Goal: Answer question/provide support: Share knowledge or assist other users

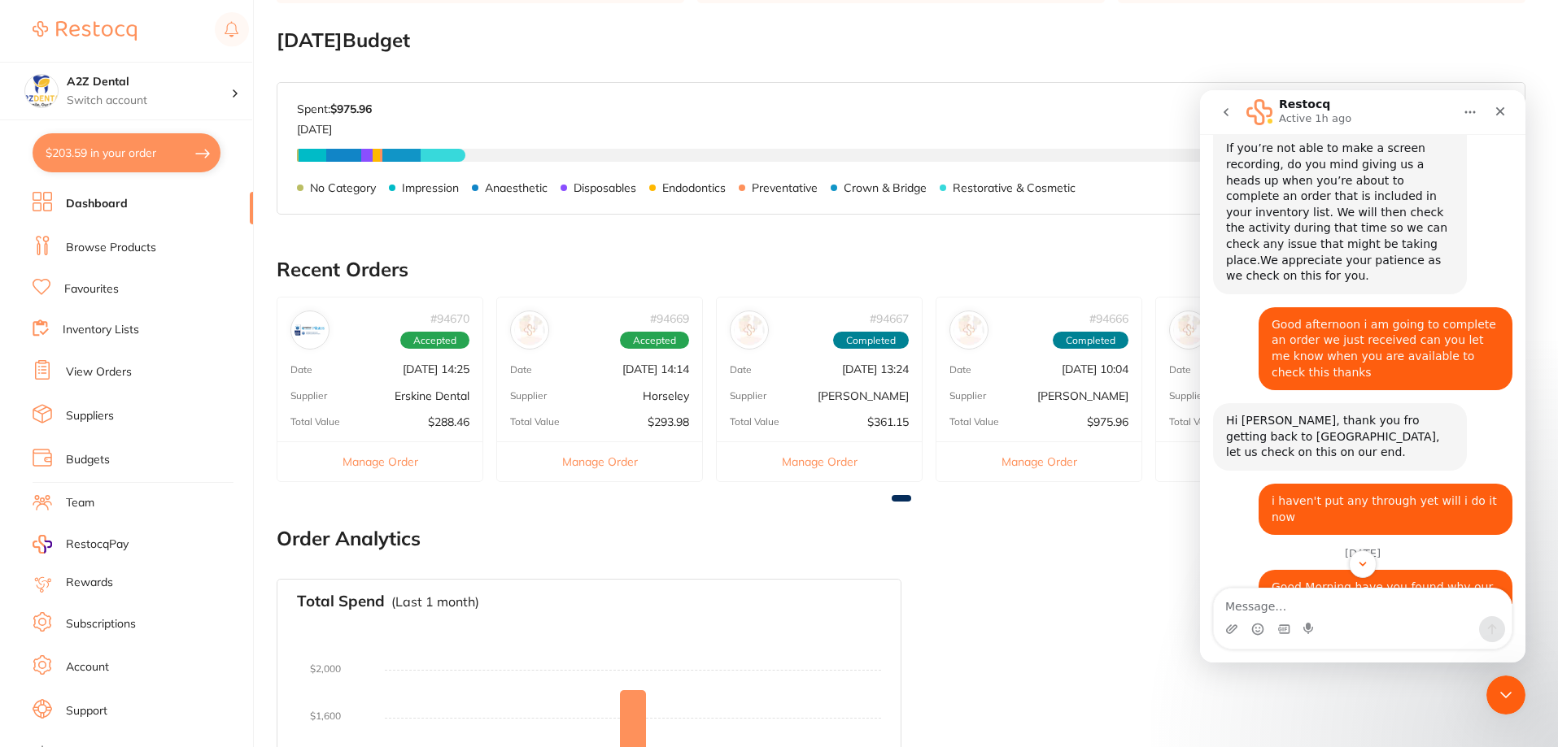
scroll to position [2230, 0]
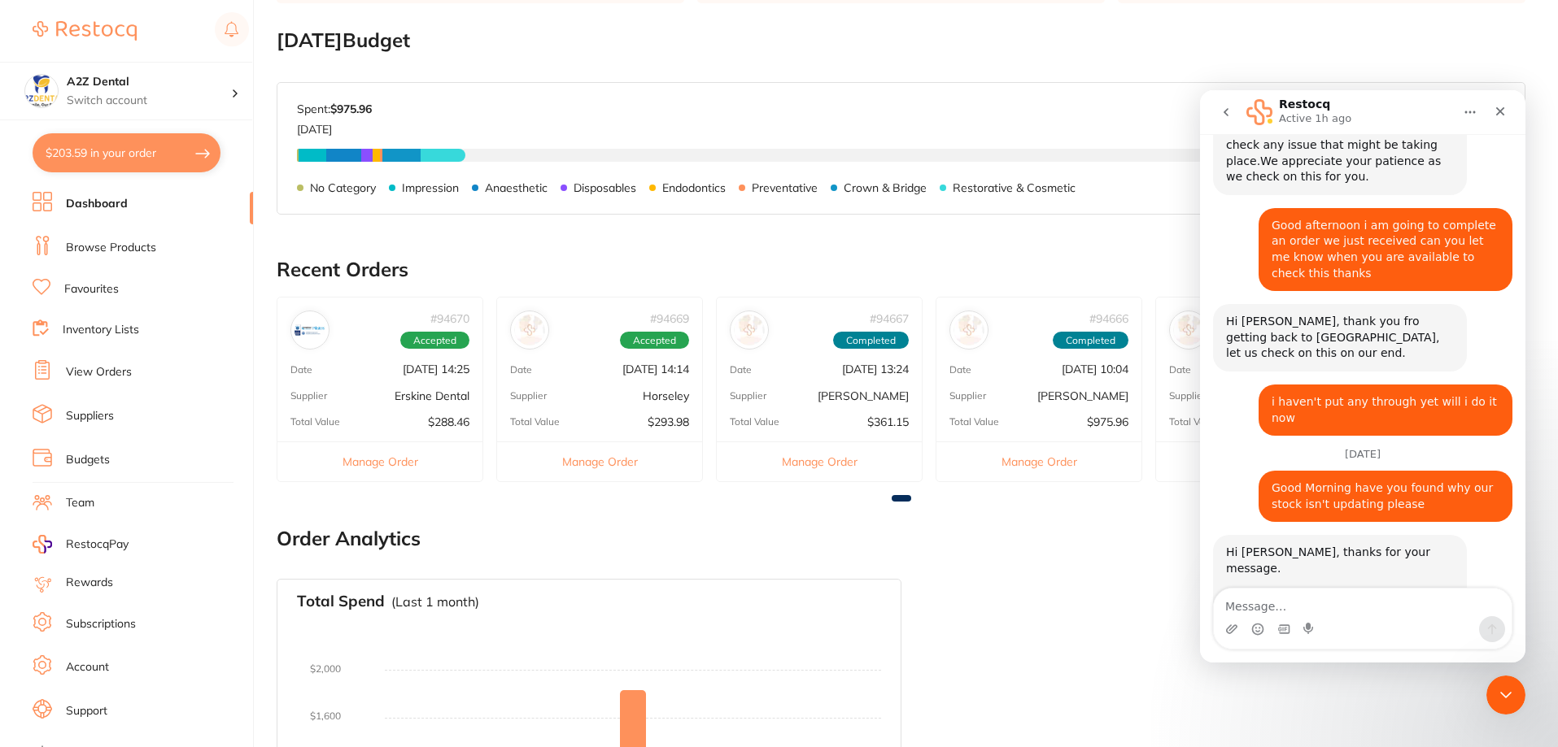
drag, startPoint x: 1516, startPoint y: 6, endPoint x: 1012, endPoint y: 521, distance: 720.7
click at [1012, 521] on main "Dashboard Welcome back, [PERSON_NAME] A2Z Dental Total Spend (Monthly) $975.96 …" at bounding box center [917, 358] width 1281 height 1205
click at [1293, 603] on textarea "Message…" at bounding box center [1363, 603] width 298 height 28
click at [1257, 614] on textarea "Message…" at bounding box center [1363, 603] width 298 height 28
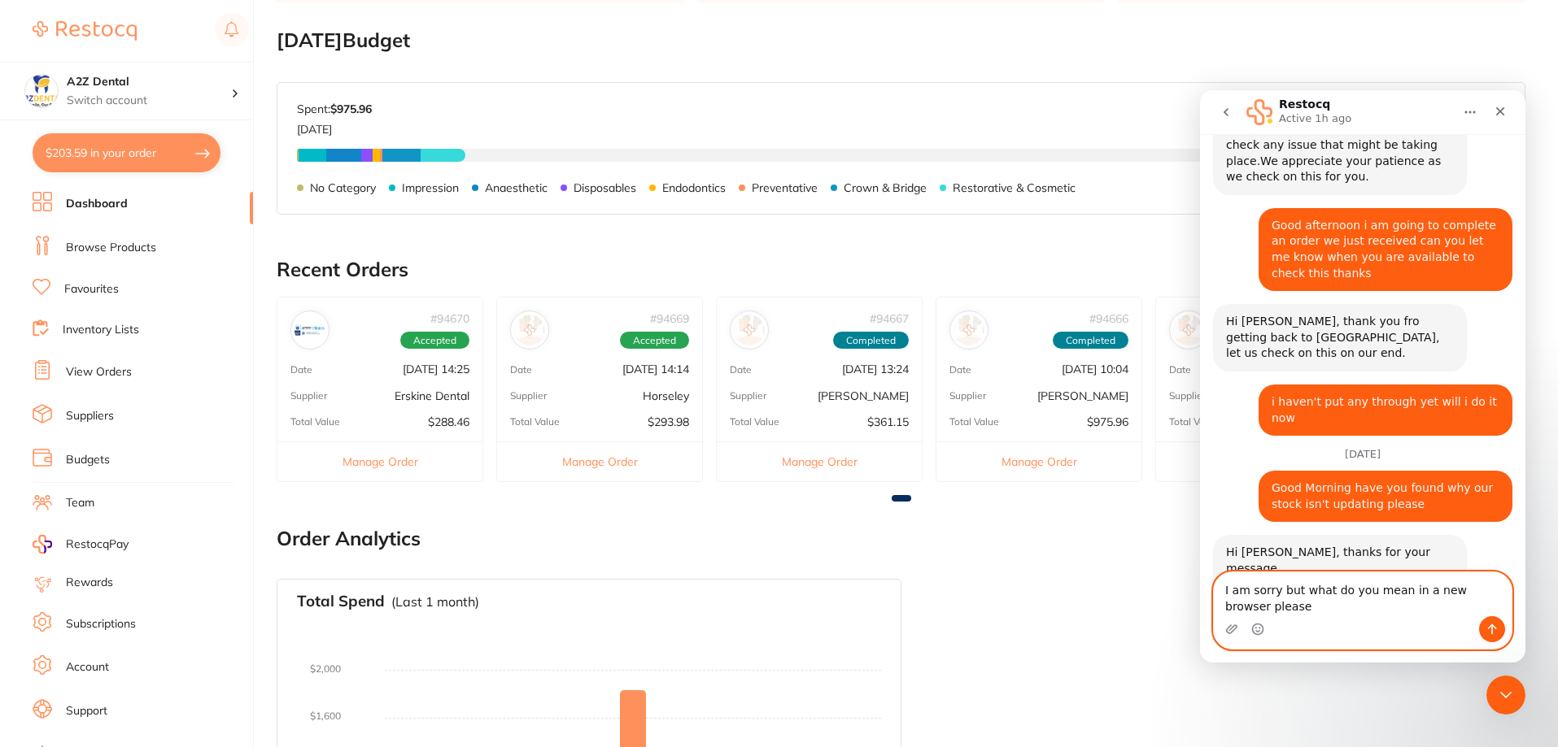
scroll to position [2246, 0]
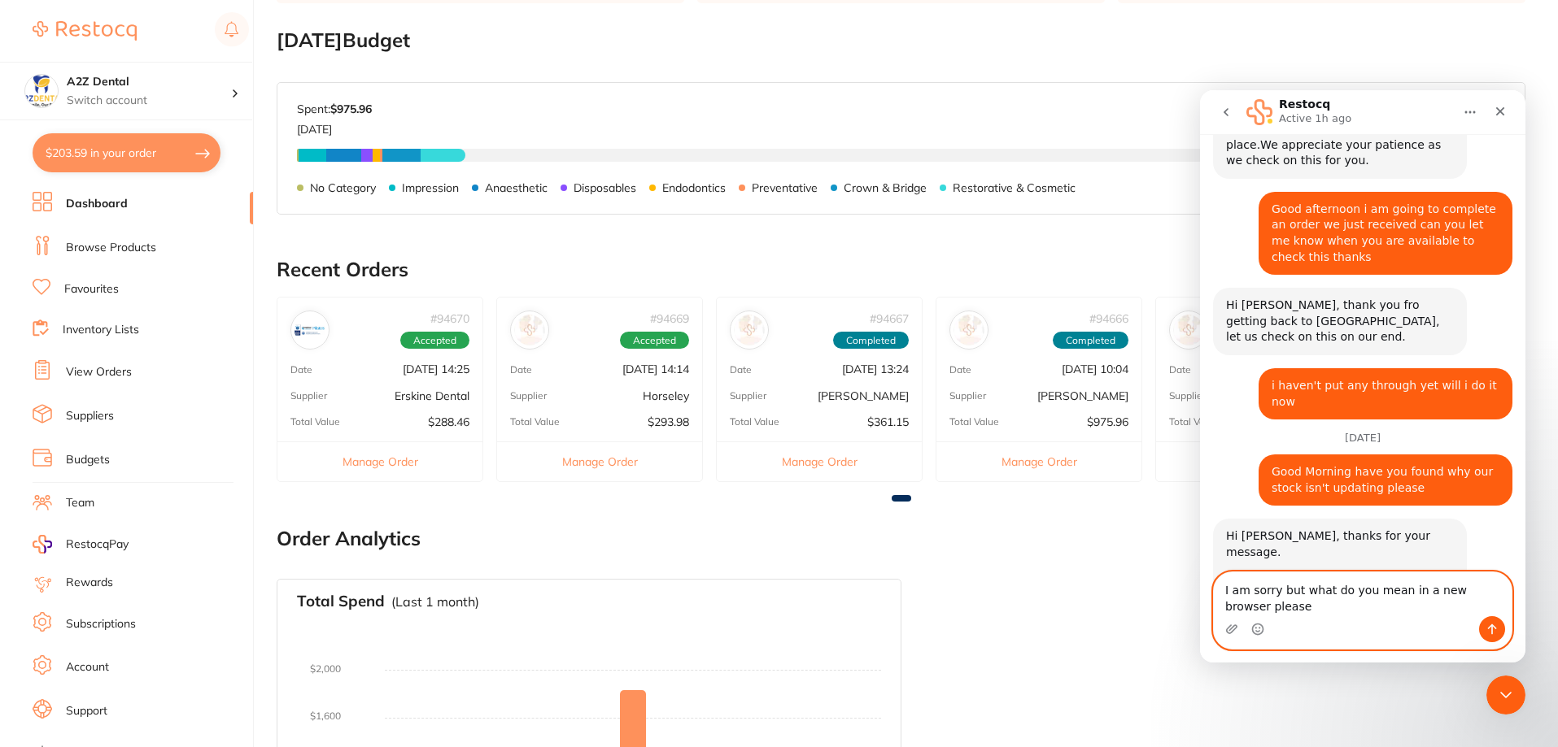
type textarea "I am sorry but what do you mean in a new browser please"
click at [1489, 634] on icon "Send a message…" at bounding box center [1491, 629] width 13 height 13
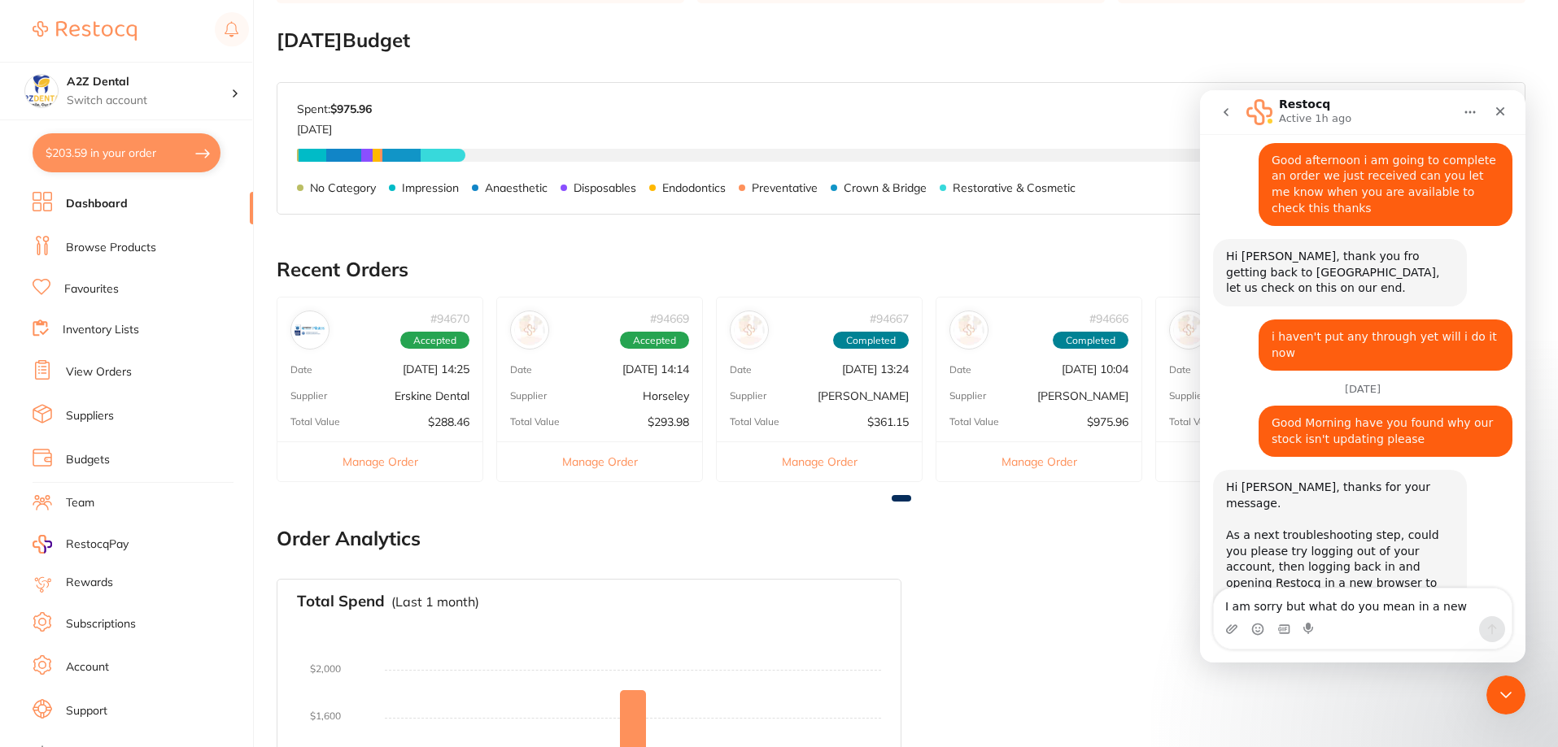
click at [105, 376] on link "View Orders" at bounding box center [99, 372] width 66 height 16
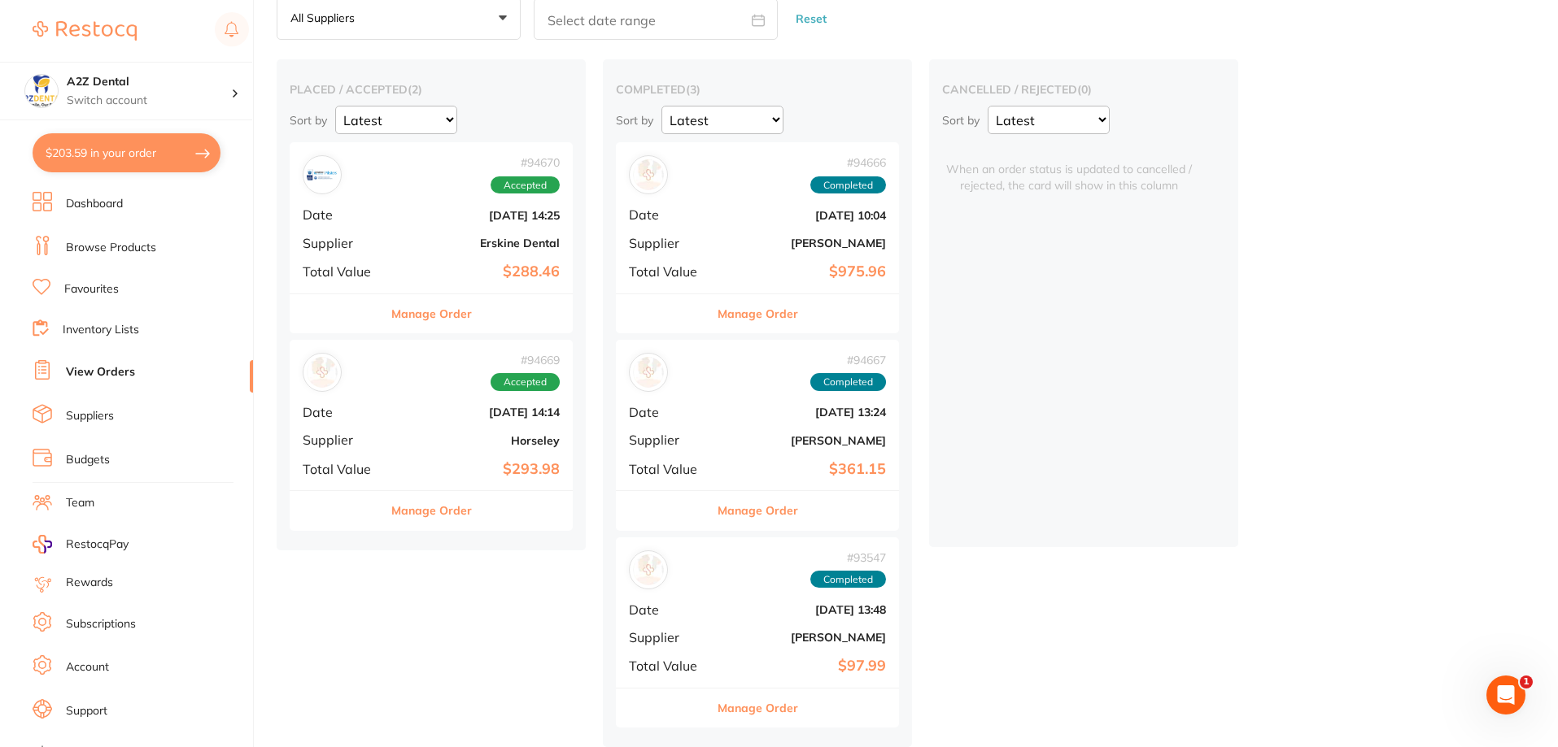
scroll to position [89, 0]
drag, startPoint x: 425, startPoint y: 245, endPoint x: 434, endPoint y: 250, distance: 9.5
drag, startPoint x: 434, startPoint y: 250, endPoint x: 400, endPoint y: 207, distance: 54.5
click at [400, 209] on b "[DATE] 14:25" at bounding box center [478, 215] width 163 height 13
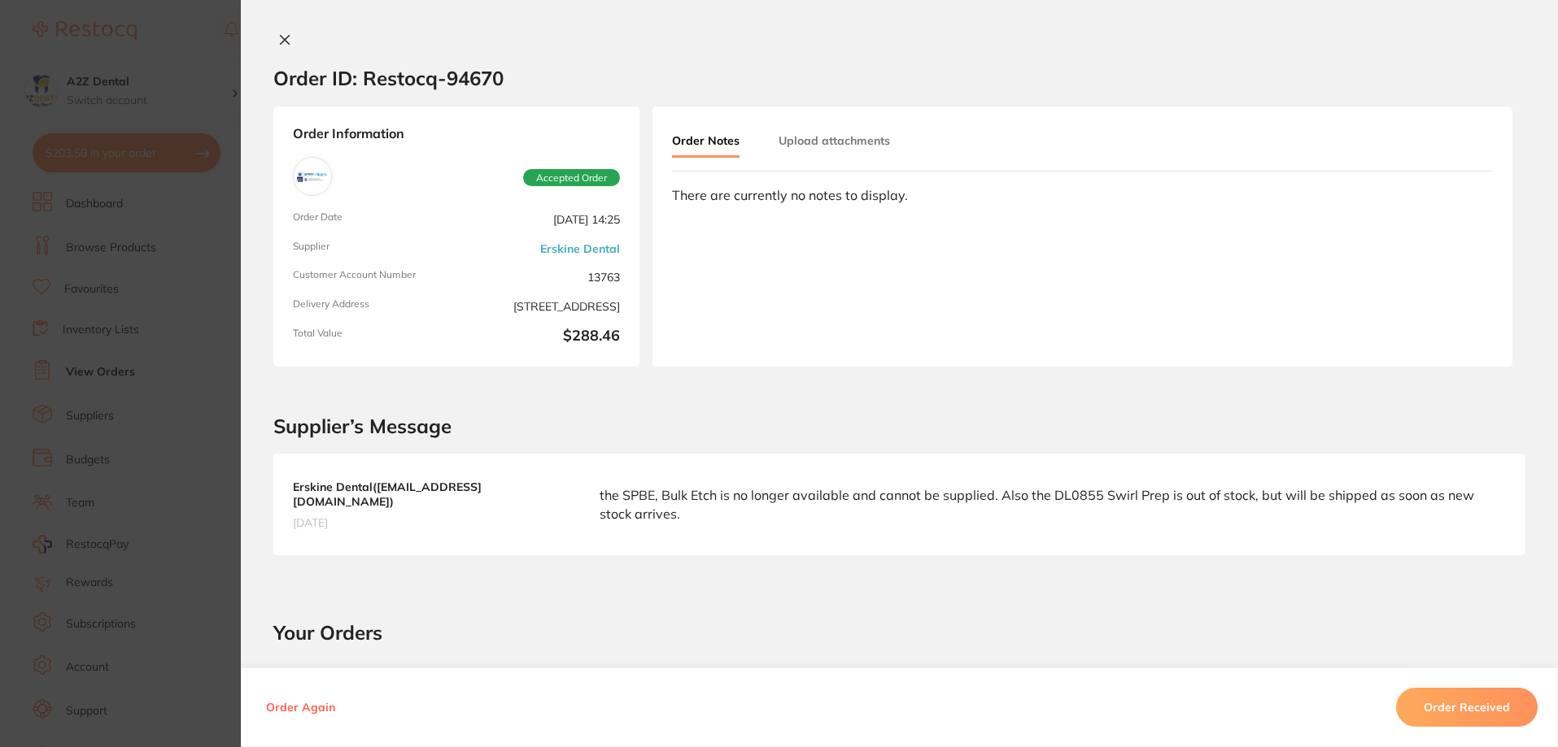
click at [281, 37] on icon at bounding box center [285, 40] width 9 height 9
